Goal: Check status: Check status

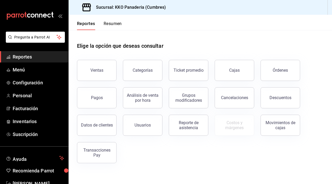
click at [117, 23] on button "Resumen" at bounding box center [113, 25] width 18 height 9
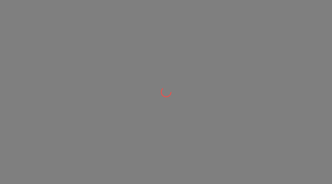
click at [17, 59] on div at bounding box center [166, 92] width 332 height 184
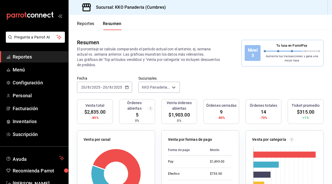
click at [31, 56] on span "Reportes" at bounding box center [38, 56] width 51 height 7
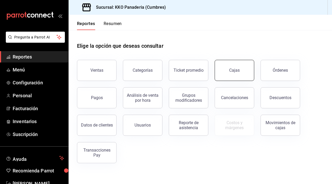
click at [227, 75] on button "Cajas" at bounding box center [235, 70] width 40 height 21
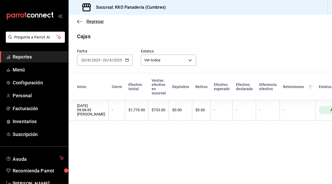
click at [79, 20] on icon "button" at bounding box center [79, 21] width 5 height 5
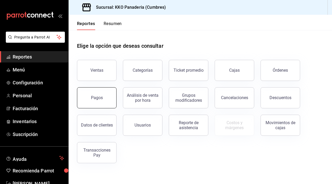
click at [102, 103] on button "Pagos" at bounding box center [97, 97] width 40 height 21
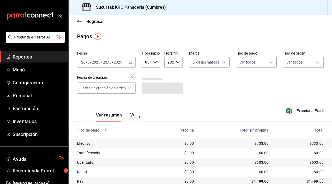
click at [75, 23] on div "Regresar" at bounding box center [200, 21] width 263 height 13
click at [75, 21] on div "Regresar" at bounding box center [200, 21] width 263 height 13
click at [78, 21] on icon "button" at bounding box center [79, 21] width 5 height 5
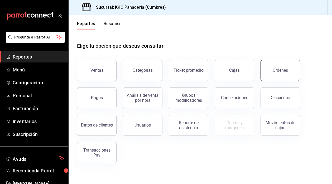
click at [263, 70] on button "Órdenes" at bounding box center [280, 70] width 40 height 21
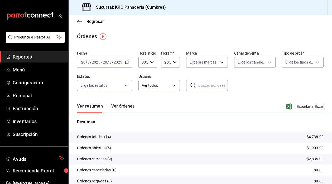
click at [16, 58] on span "Reportes" at bounding box center [38, 56] width 51 height 7
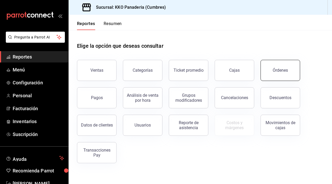
click at [285, 75] on button "Órdenes" at bounding box center [280, 70] width 40 height 21
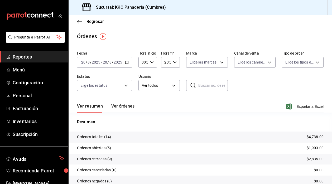
click at [124, 104] on button "Ver órdenes" at bounding box center [122, 108] width 23 height 9
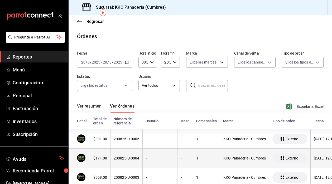
scroll to position [25, 0]
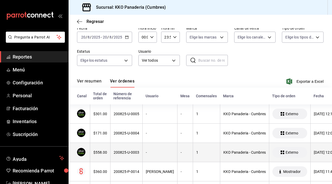
click at [105, 148] on th "$558.00" at bounding box center [100, 152] width 20 height 19
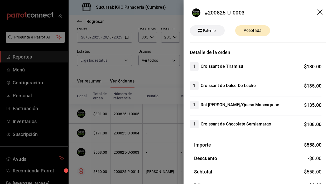
click at [154, 83] on div at bounding box center [166, 92] width 332 height 184
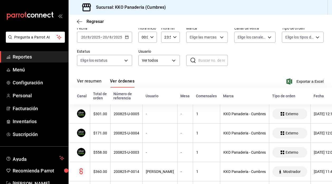
click at [30, 55] on span "Reportes" at bounding box center [38, 56] width 51 height 7
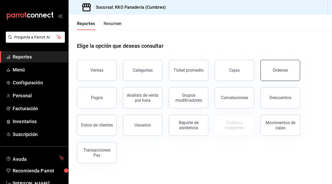
click at [288, 66] on button "Órdenes" at bounding box center [280, 70] width 40 height 21
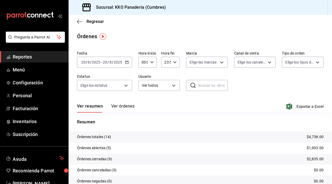
click at [35, 58] on span "Reportes" at bounding box center [38, 56] width 51 height 7
